Goal: Submit feedback/report problem

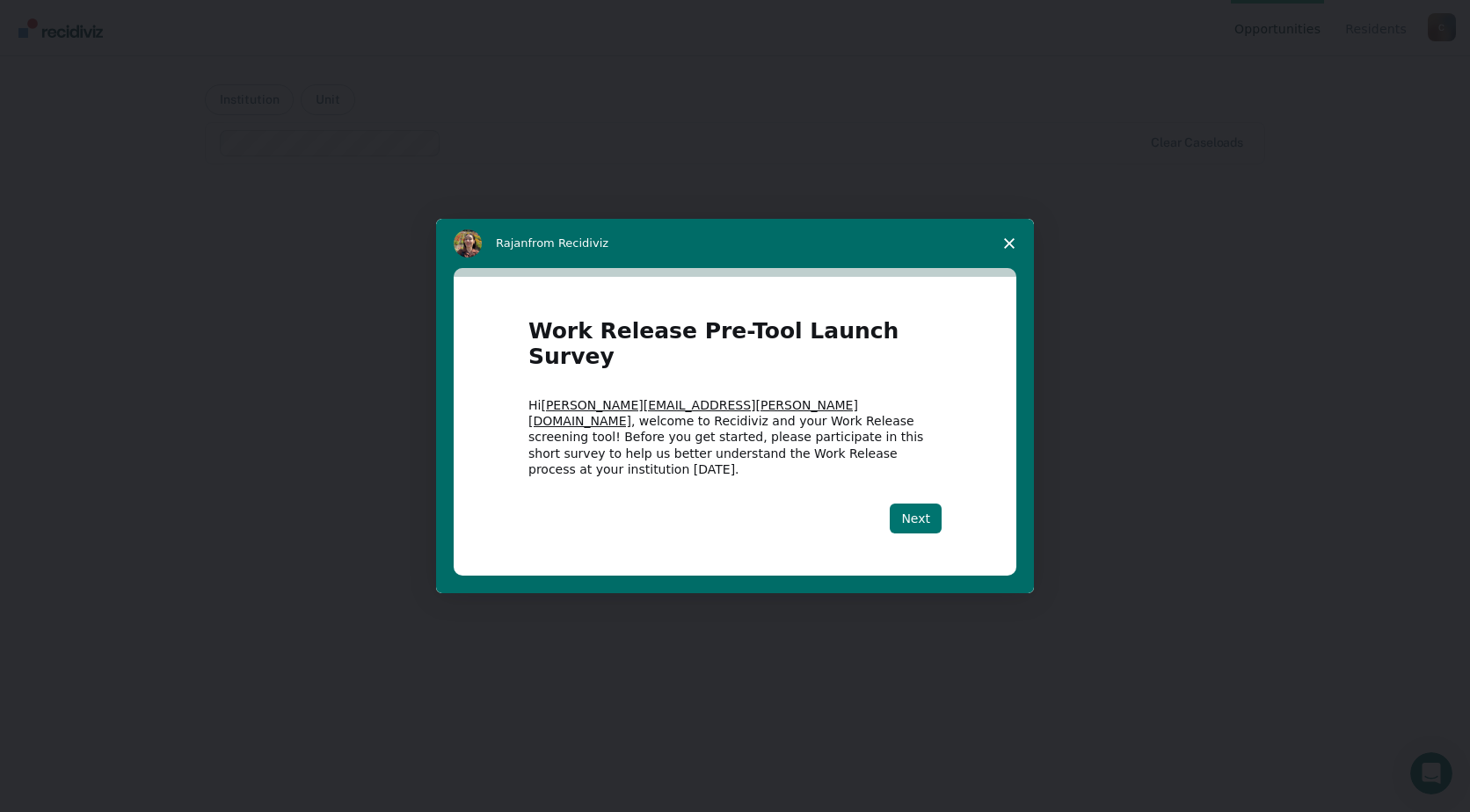
click at [916, 503] on button "Next" at bounding box center [916, 518] width 52 height 30
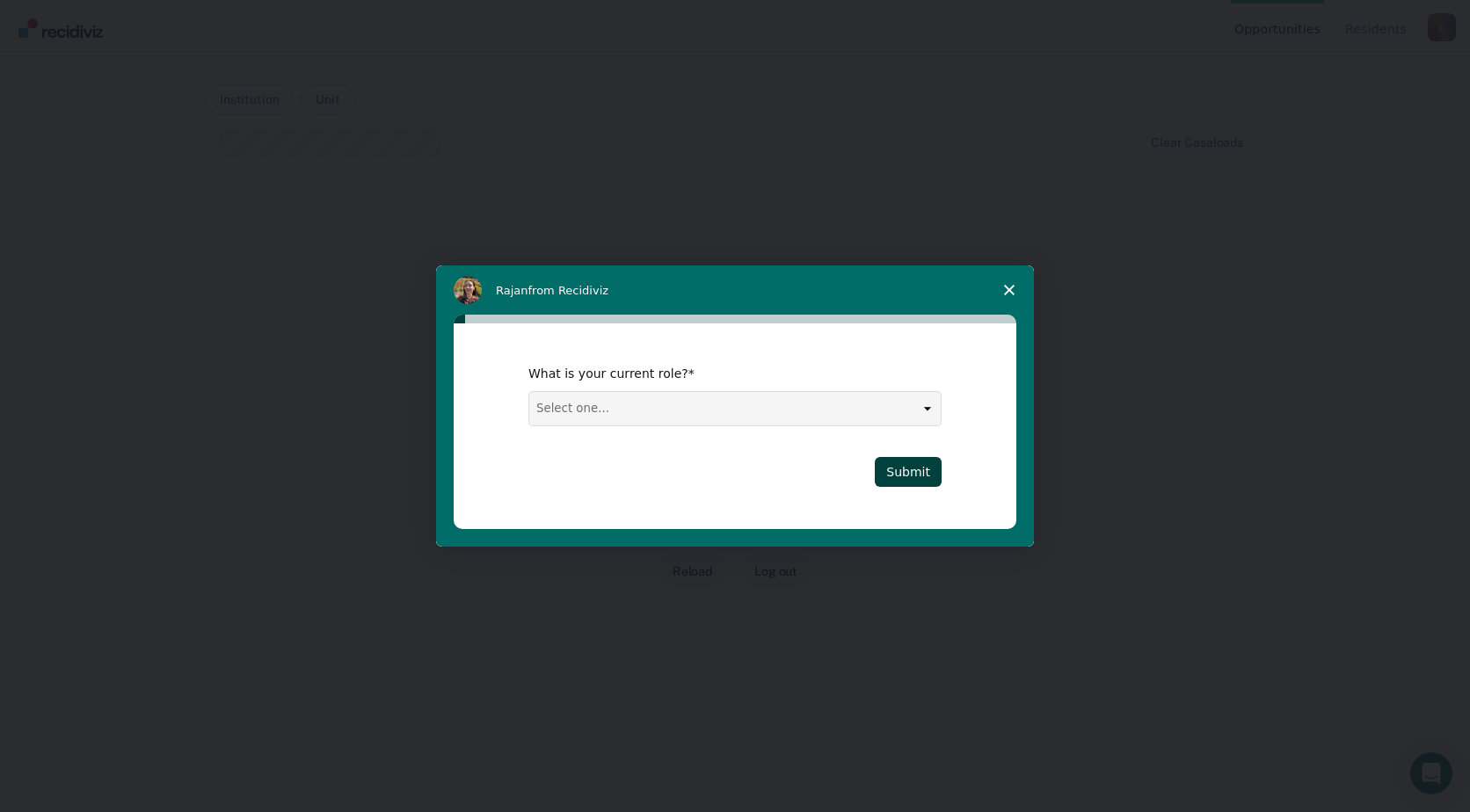
click at [923, 416] on select "Select one... Case Manager FUM Assistant [PERSON_NAME] [PERSON_NAME]" at bounding box center [735, 408] width 411 height 34
select select "FUM"
click at [529, 392] on select "Select one... Case Manager FUM Assistant [PERSON_NAME] [PERSON_NAME]" at bounding box center [735, 408] width 411 height 34
click at [899, 470] on button "Submit" at bounding box center [907, 471] width 67 height 30
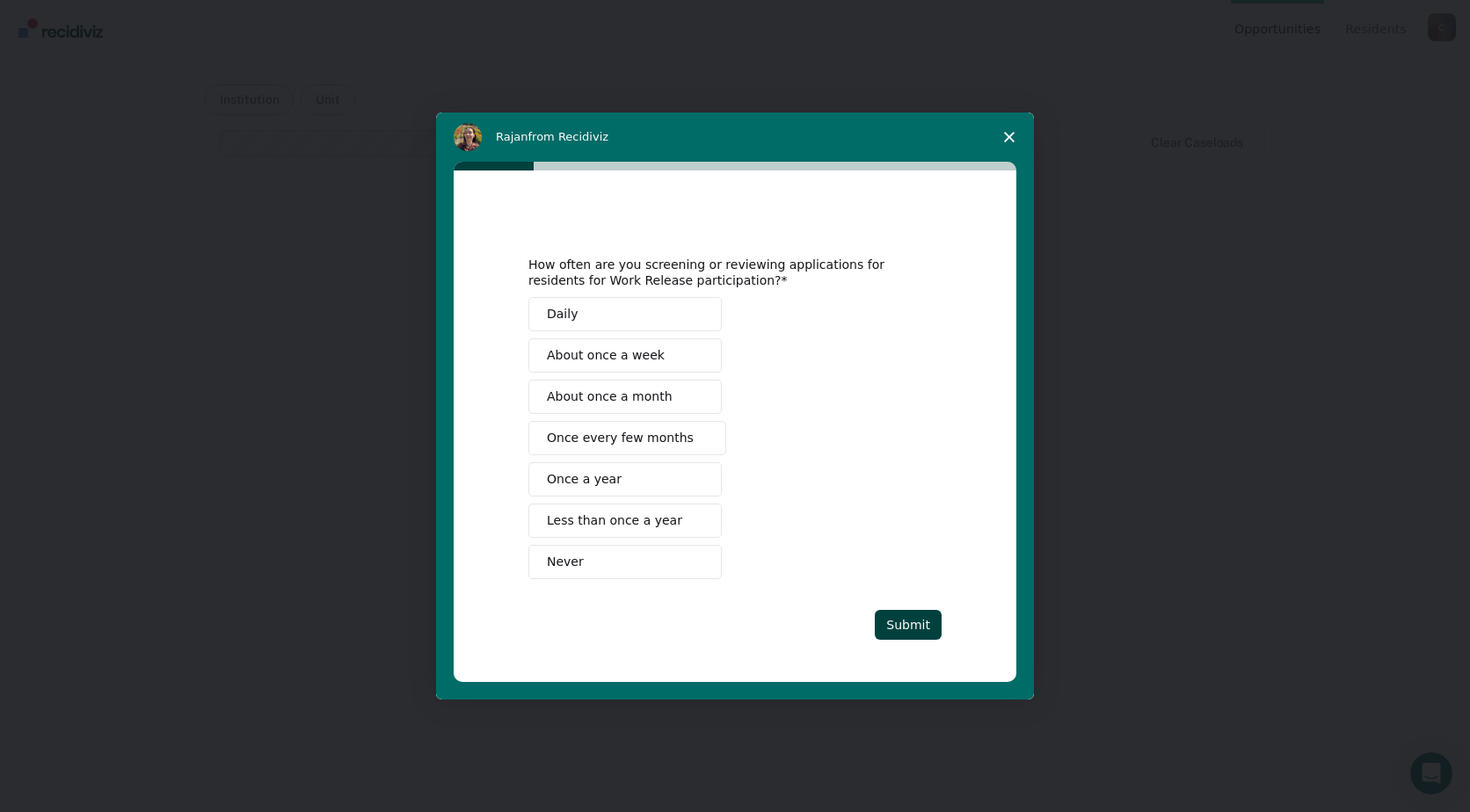
click at [663, 434] on span "Once every few months" at bounding box center [620, 437] width 147 height 18
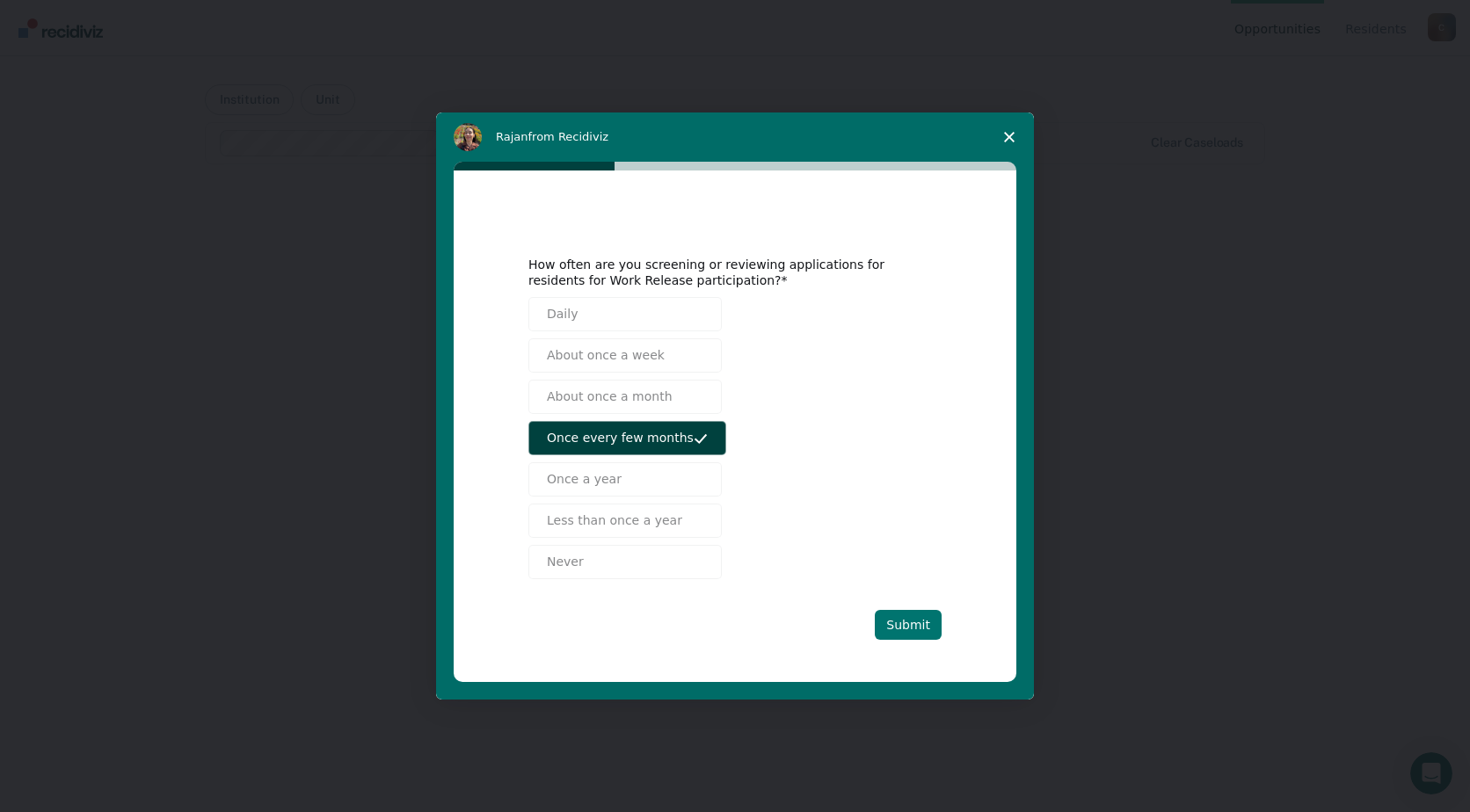
click at [899, 635] on button "Submit" at bounding box center [907, 625] width 67 height 30
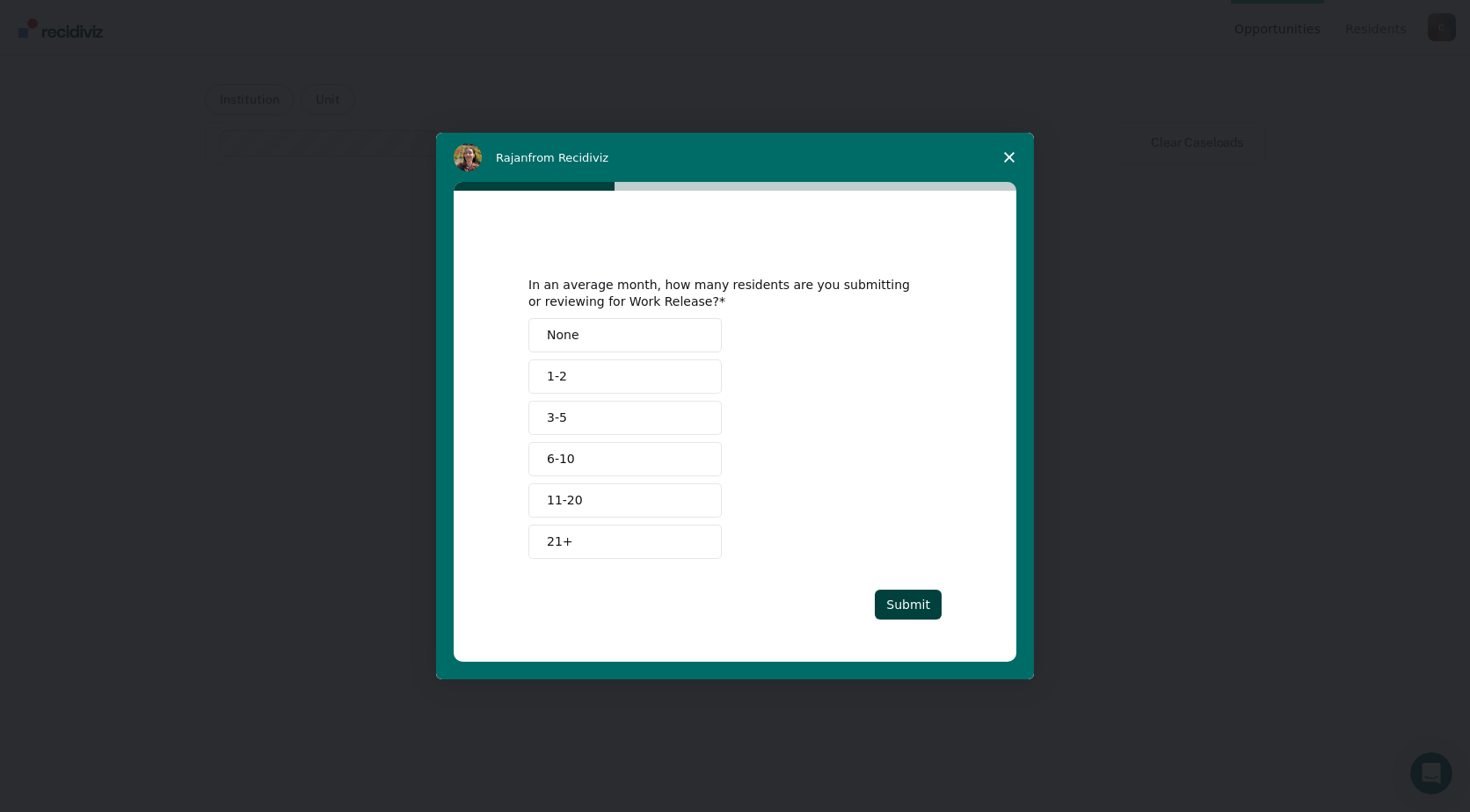
click at [669, 329] on button "None" at bounding box center [625, 334] width 193 height 34
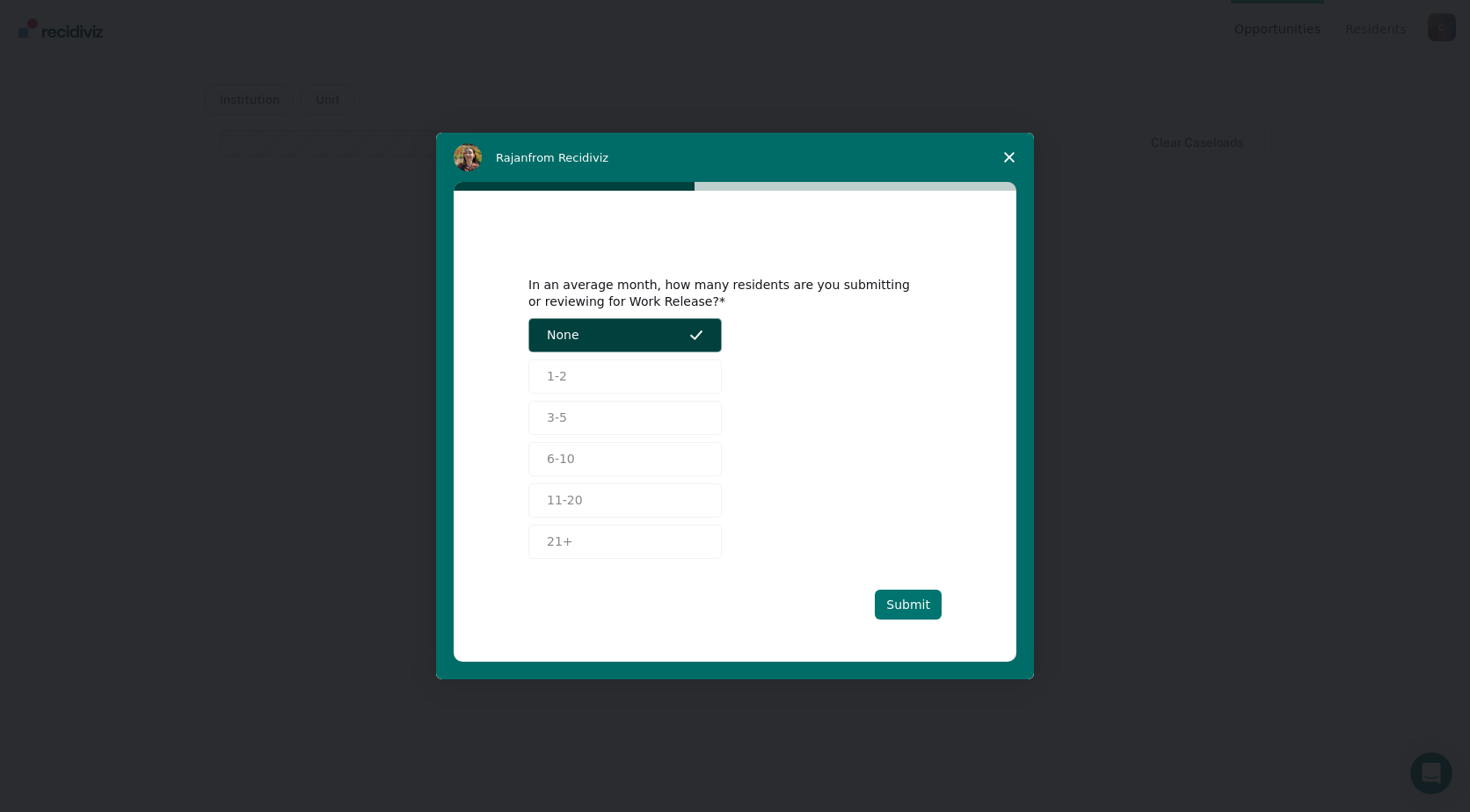
click at [897, 601] on button "Submit" at bounding box center [907, 604] width 67 height 30
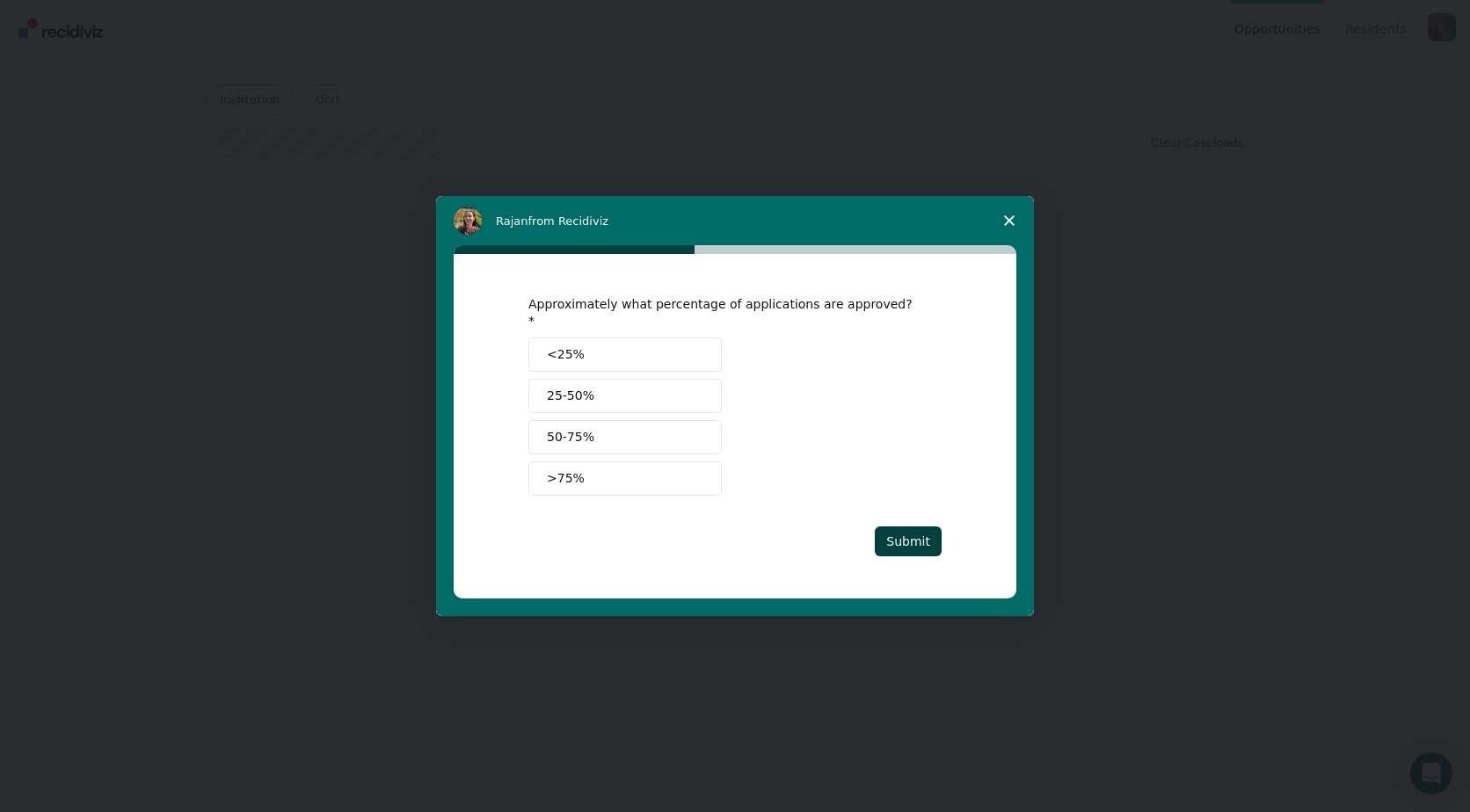
click at [669, 349] on button "<25%" at bounding box center [625, 353] width 193 height 34
click at [926, 561] on div "Approximately what percentage of applications are approved? <25% 25-50% 50-75% …" at bounding box center [735, 426] width 562 height 344
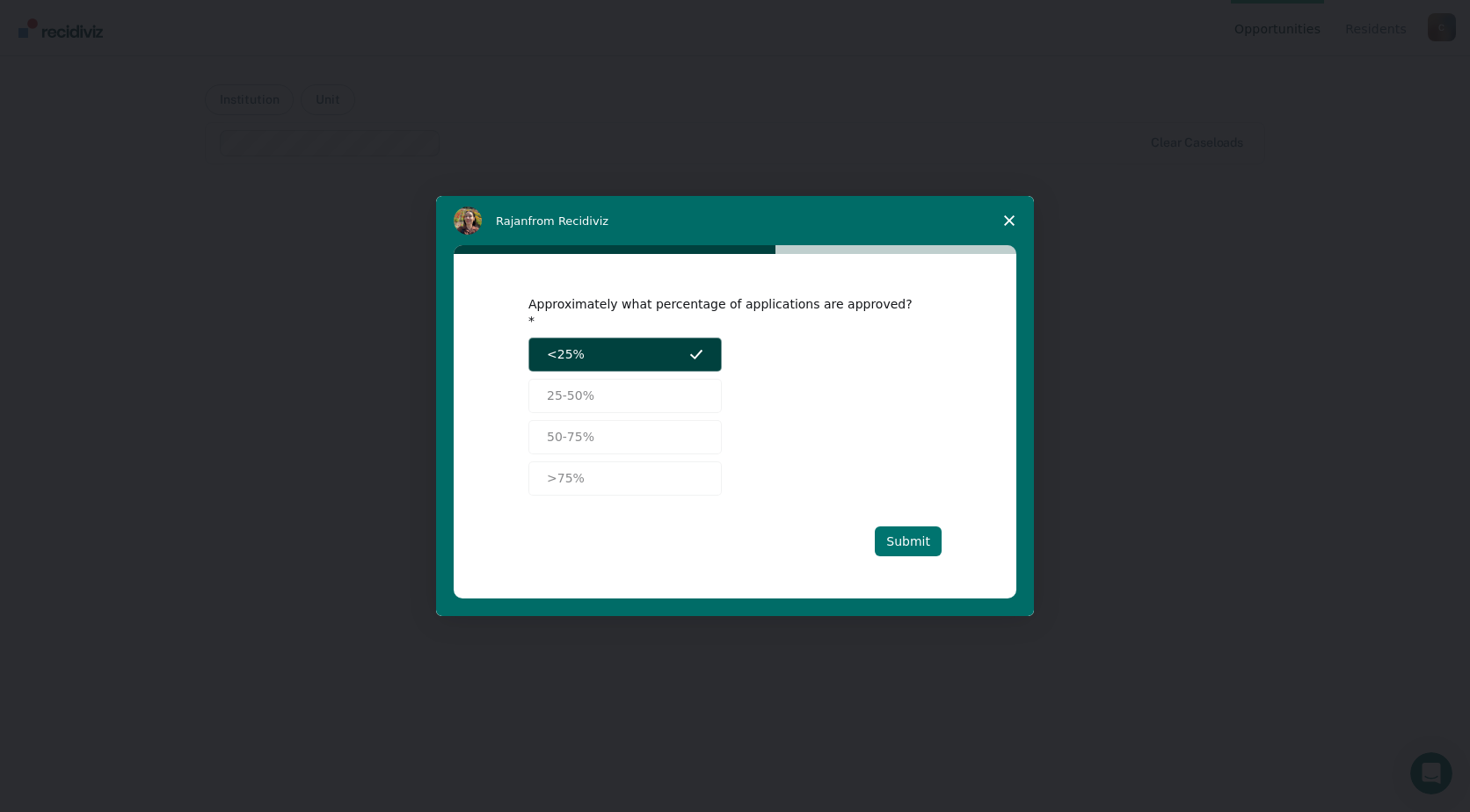
drag, startPoint x: 925, startPoint y: 545, endPoint x: 911, endPoint y: 525, distance: 24.4
click at [924, 544] on button "Submit" at bounding box center [907, 541] width 67 height 30
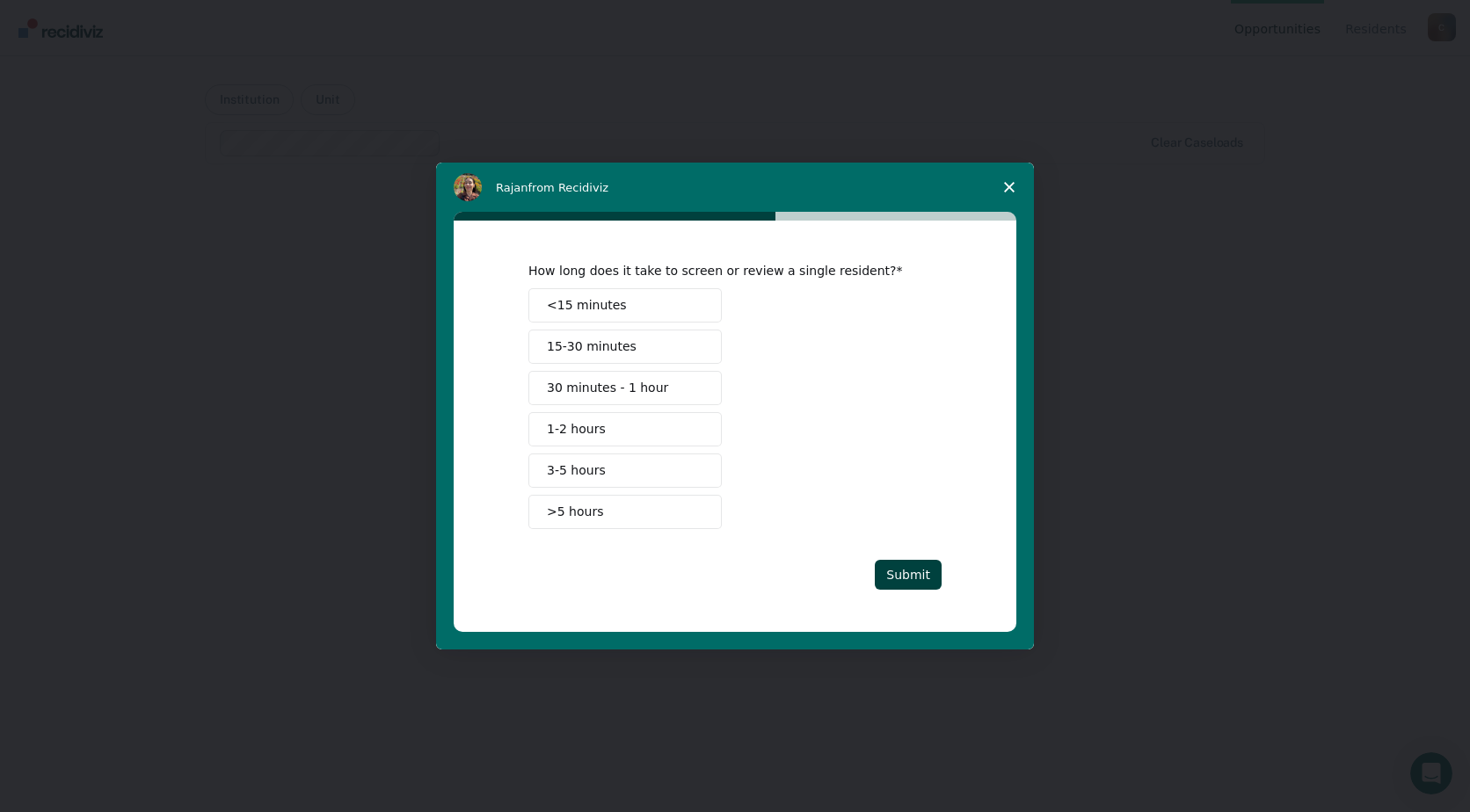
click at [633, 353] on button "15-30 minutes" at bounding box center [625, 346] width 193 height 34
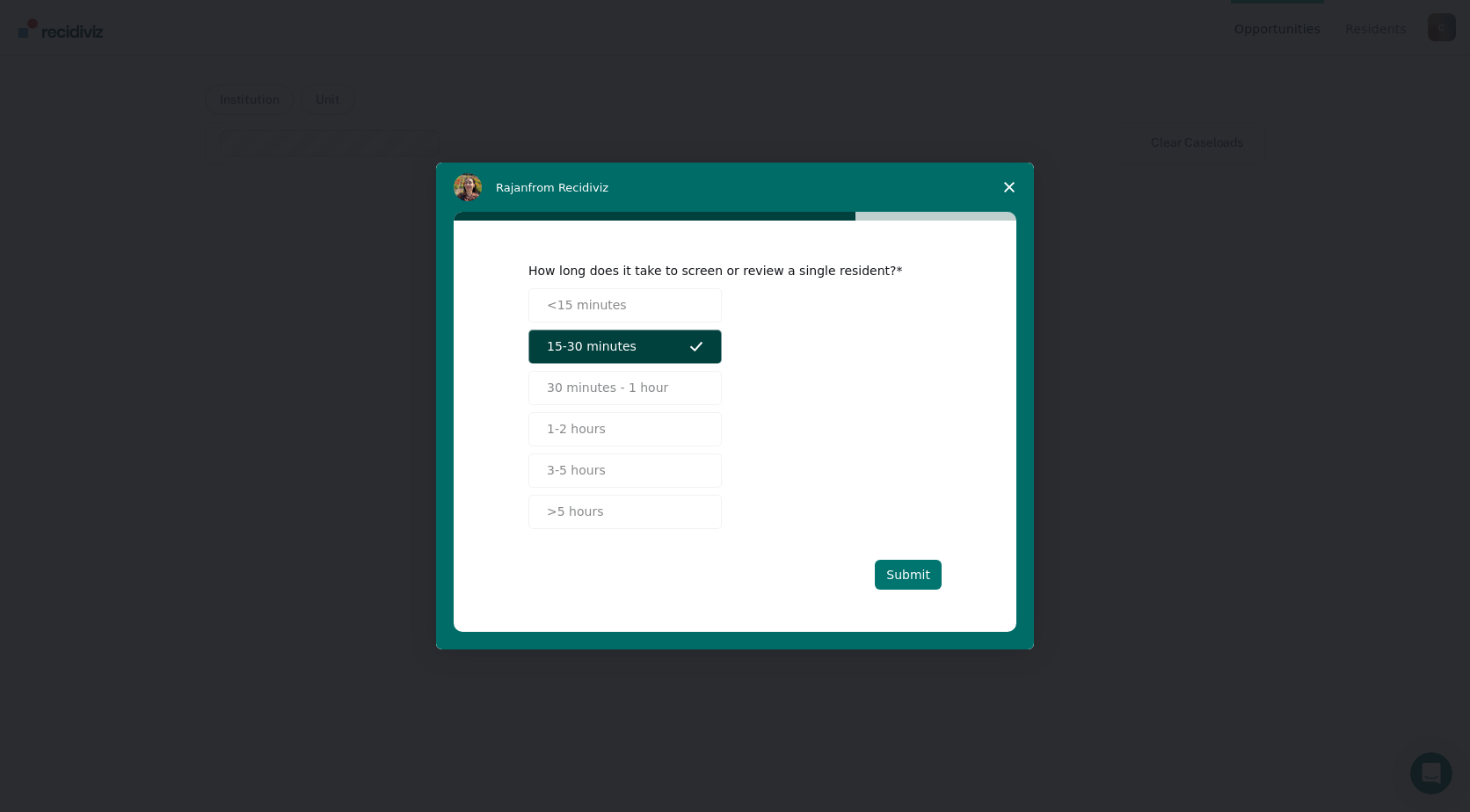
click at [901, 577] on button "Submit" at bounding box center [907, 574] width 67 height 30
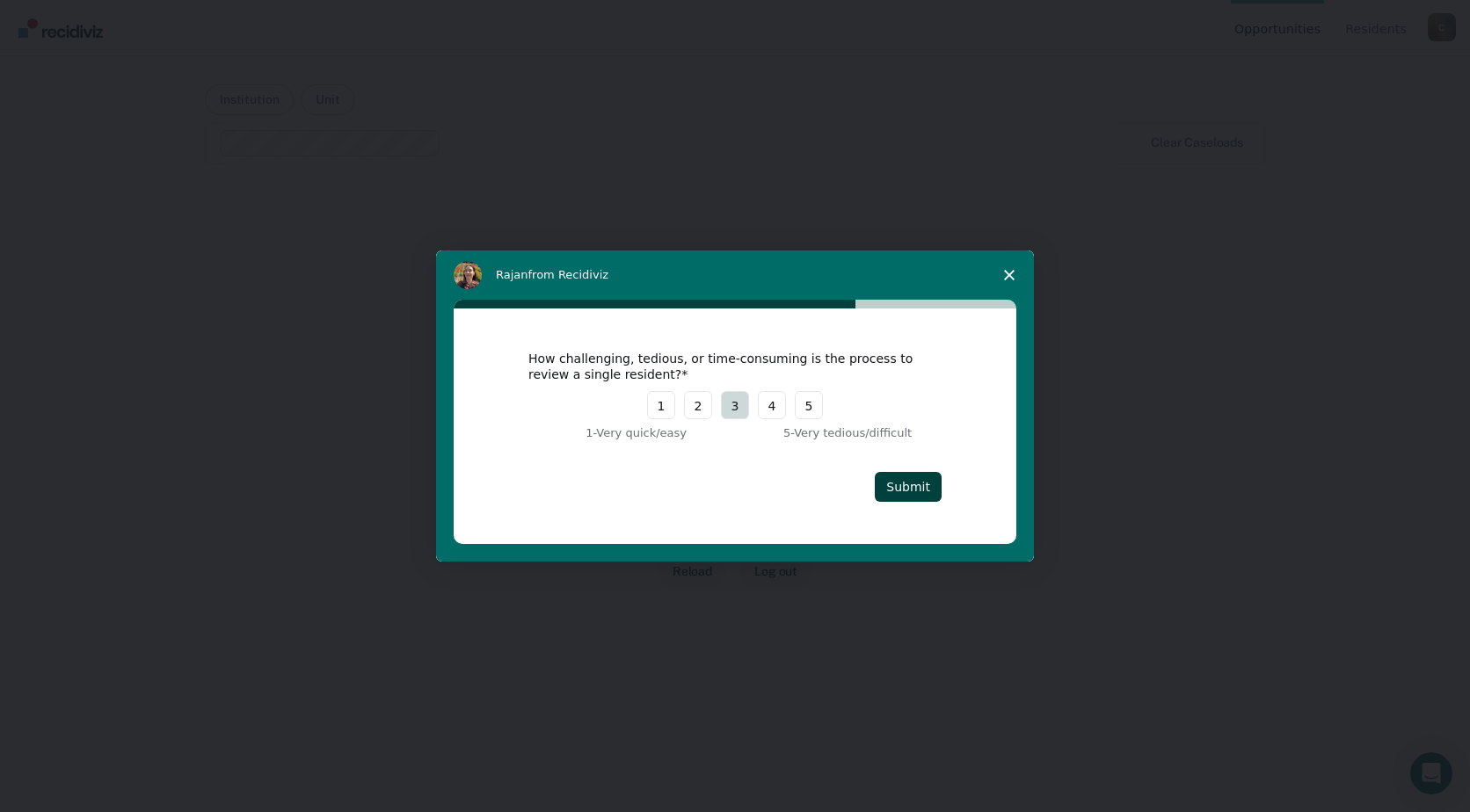
click at [728, 414] on button "3" at bounding box center [734, 405] width 28 height 28
click at [904, 483] on button "Submit" at bounding box center [907, 487] width 67 height 30
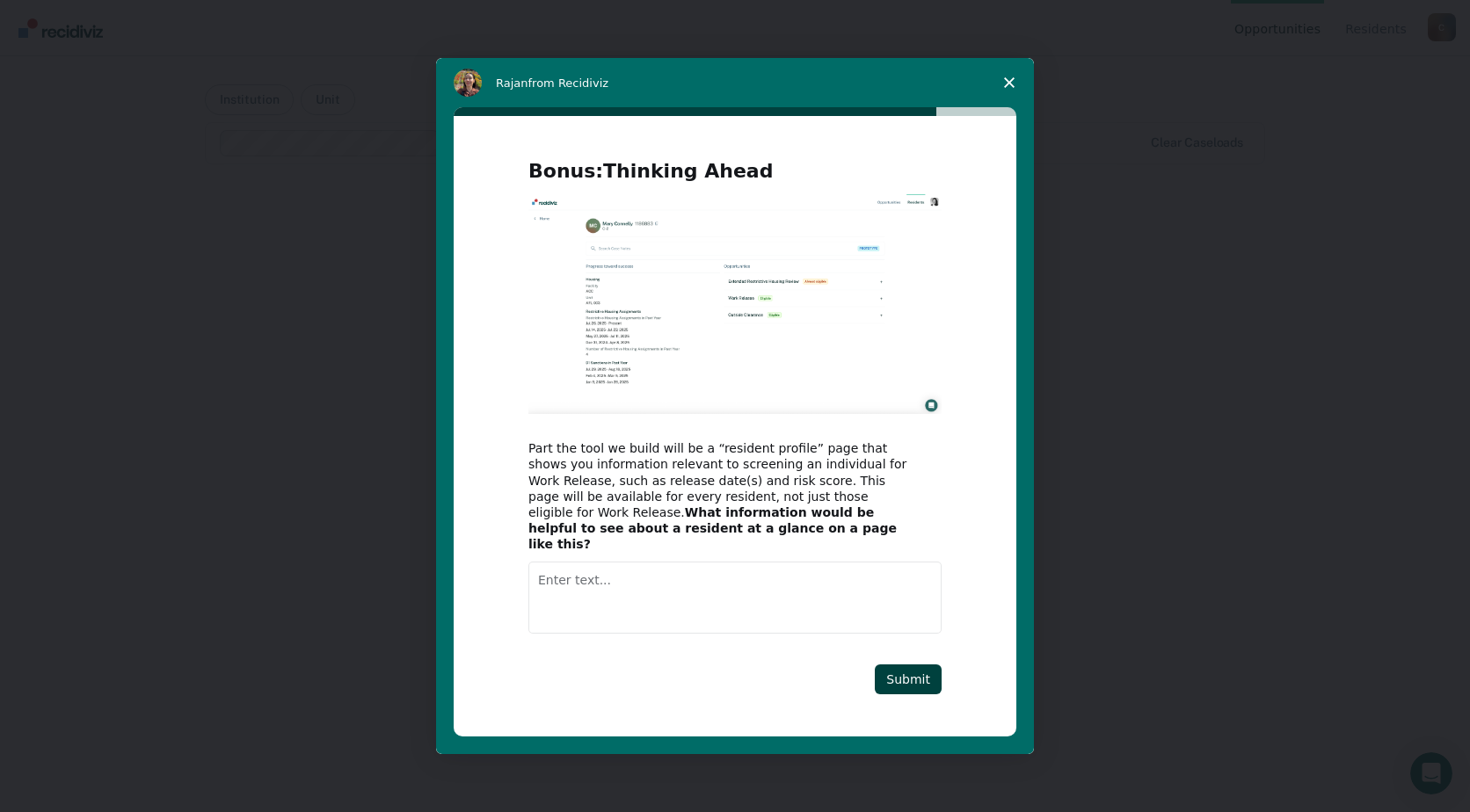
click at [580, 578] on textarea "Enter text..." at bounding box center [735, 598] width 413 height 72
click at [752, 568] on textarea "Education score, Mental Health Score," at bounding box center [735, 598] width 413 height 72
click at [798, 569] on textarea "Education score, Mental Health Score, Sentence," at bounding box center [735, 598] width 413 height 72
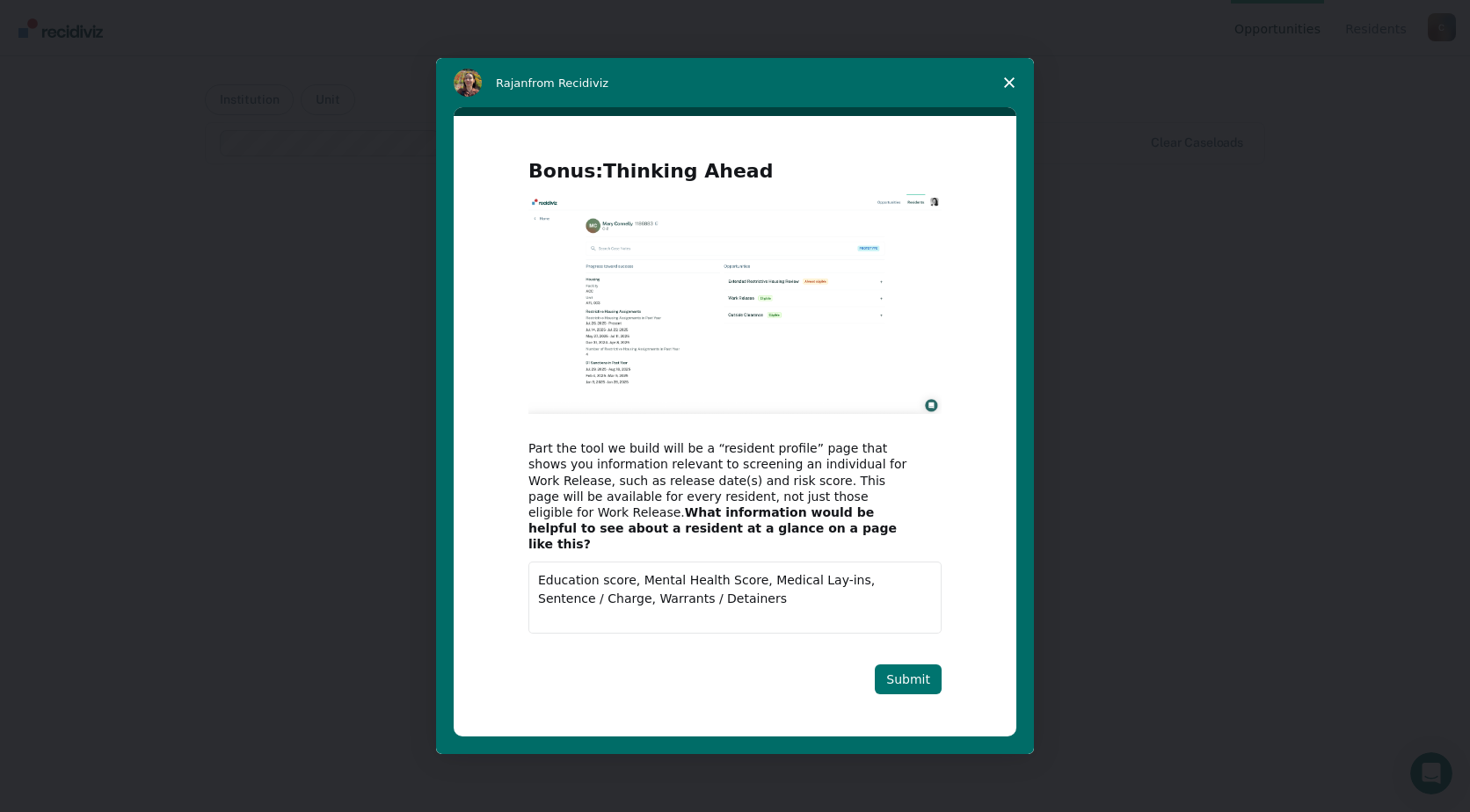
type textarea "Education score, Mental Health Score, Medical Lay-ins, Sentence / Charge, Warra…"
click at [905, 667] on button "Submit" at bounding box center [907, 679] width 67 height 30
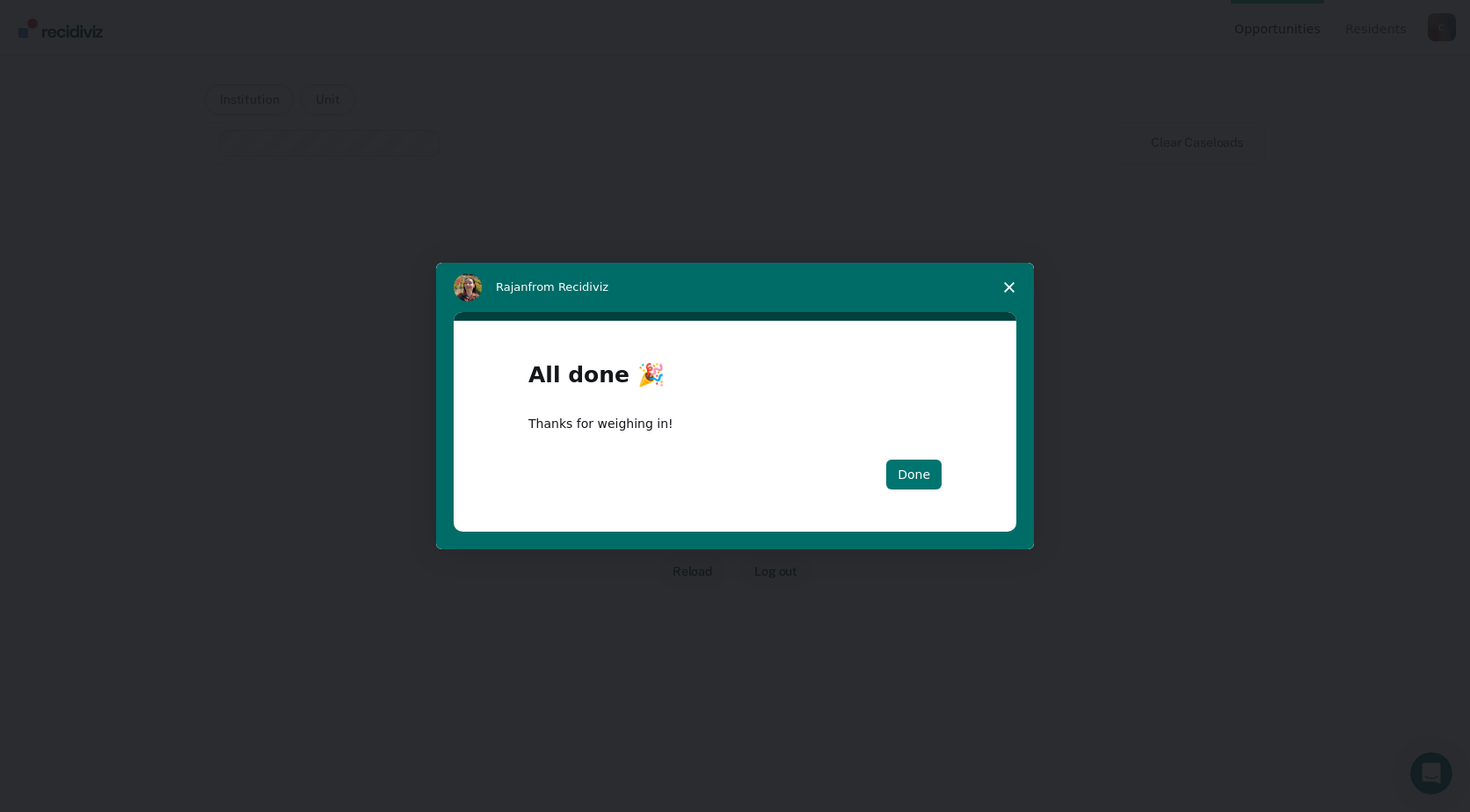
click at [934, 475] on button "Done" at bounding box center [913, 474] width 55 height 30
